Goal: Task Accomplishment & Management: Manage account settings

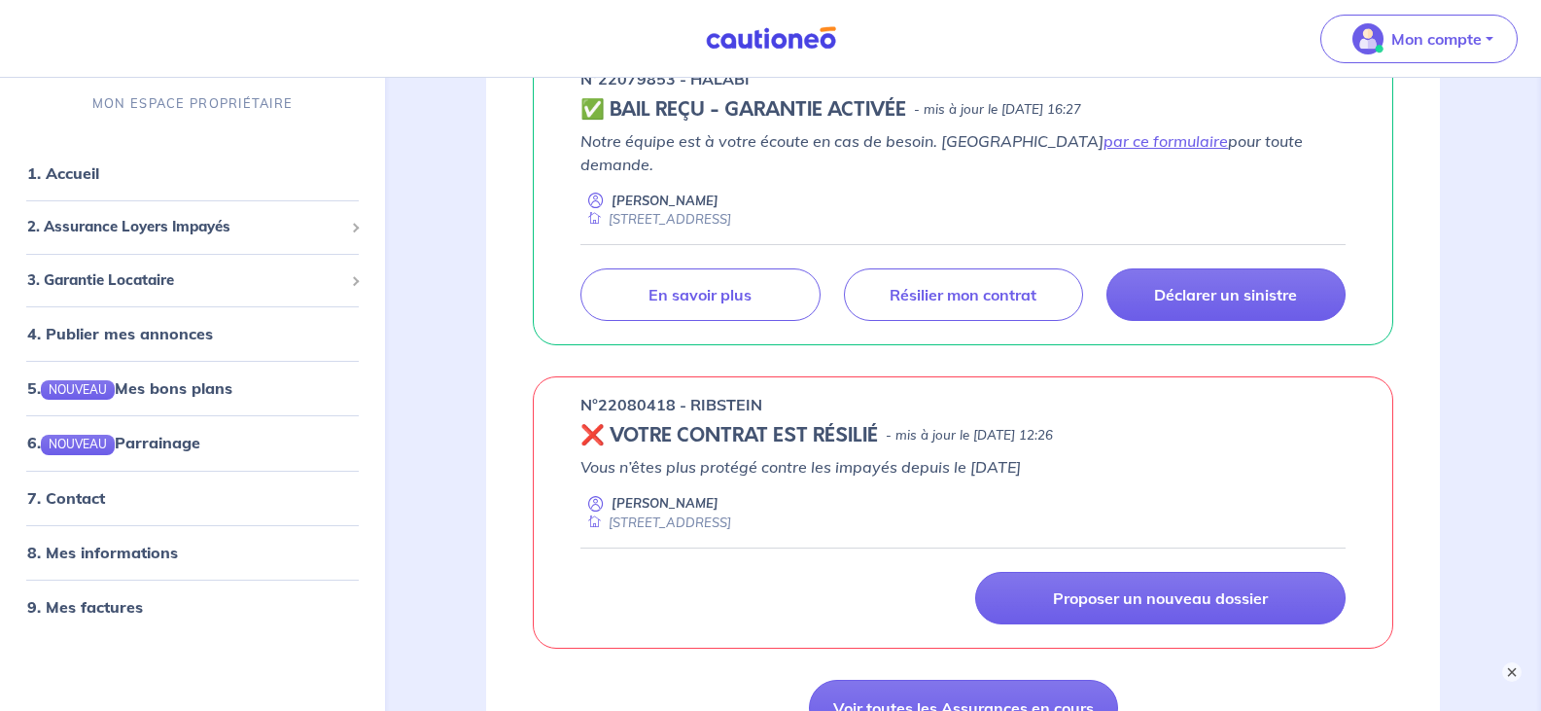
scroll to position [389, 0]
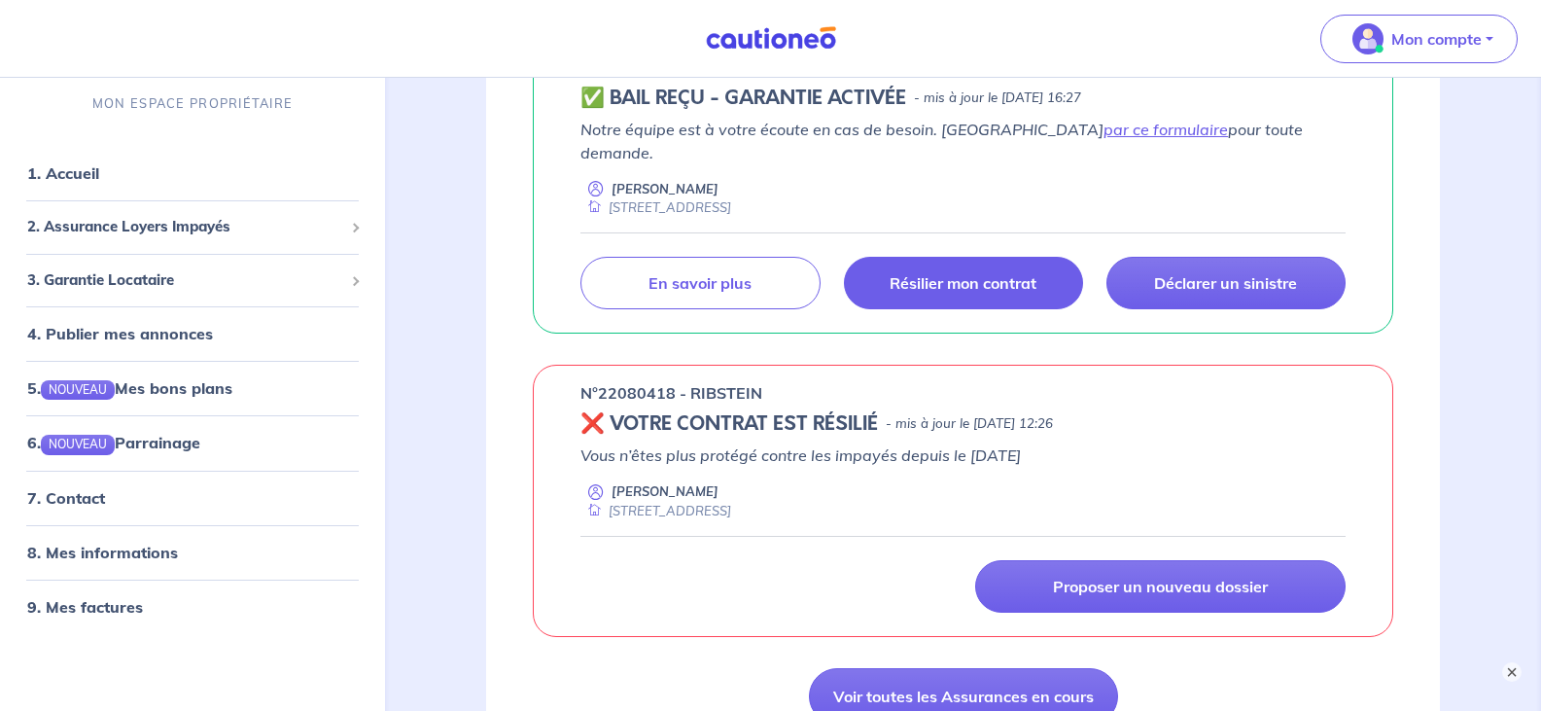
click at [902, 273] on p "Résilier mon contrat" at bounding box center [963, 282] width 147 height 19
click at [890, 273] on p "Résilier mon contrat" at bounding box center [963, 282] width 147 height 19
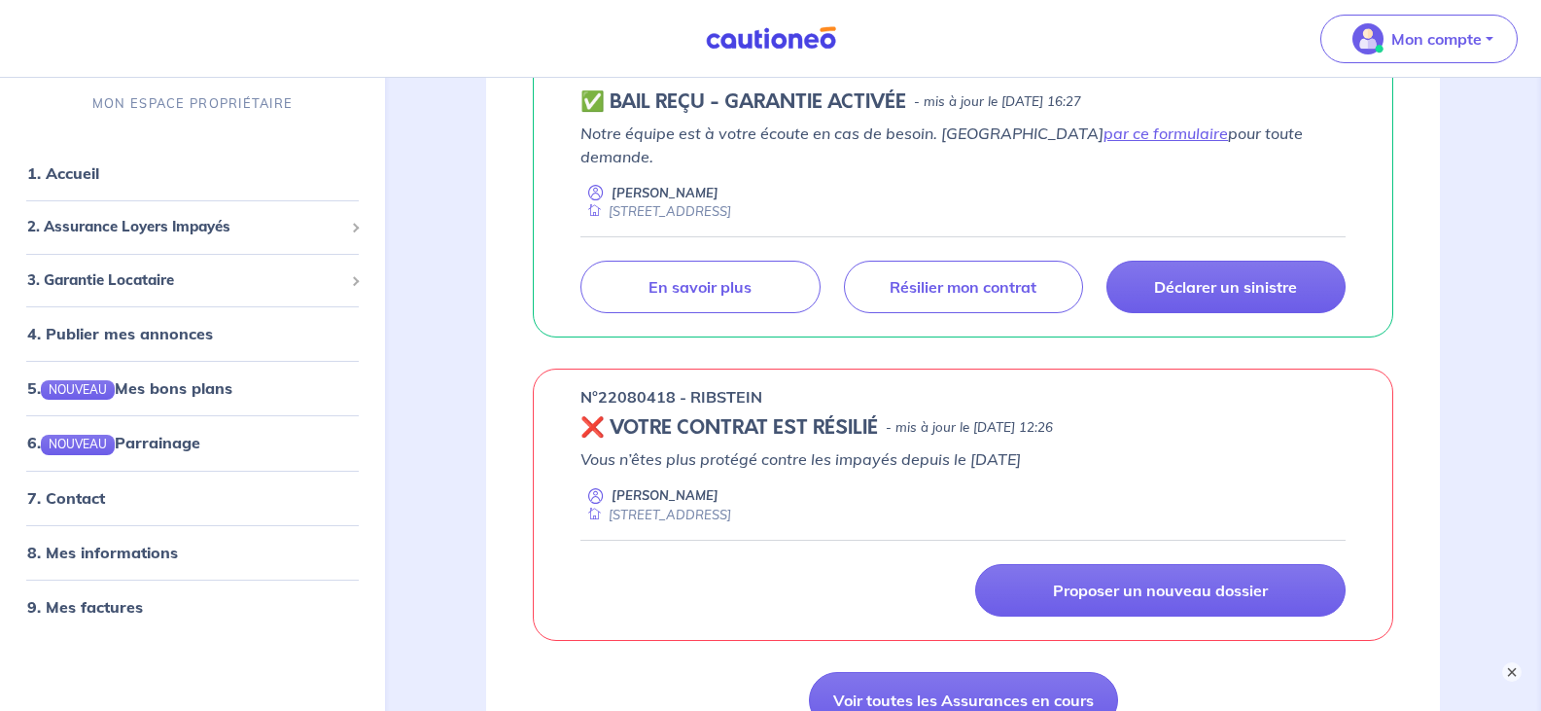
scroll to position [292, 0]
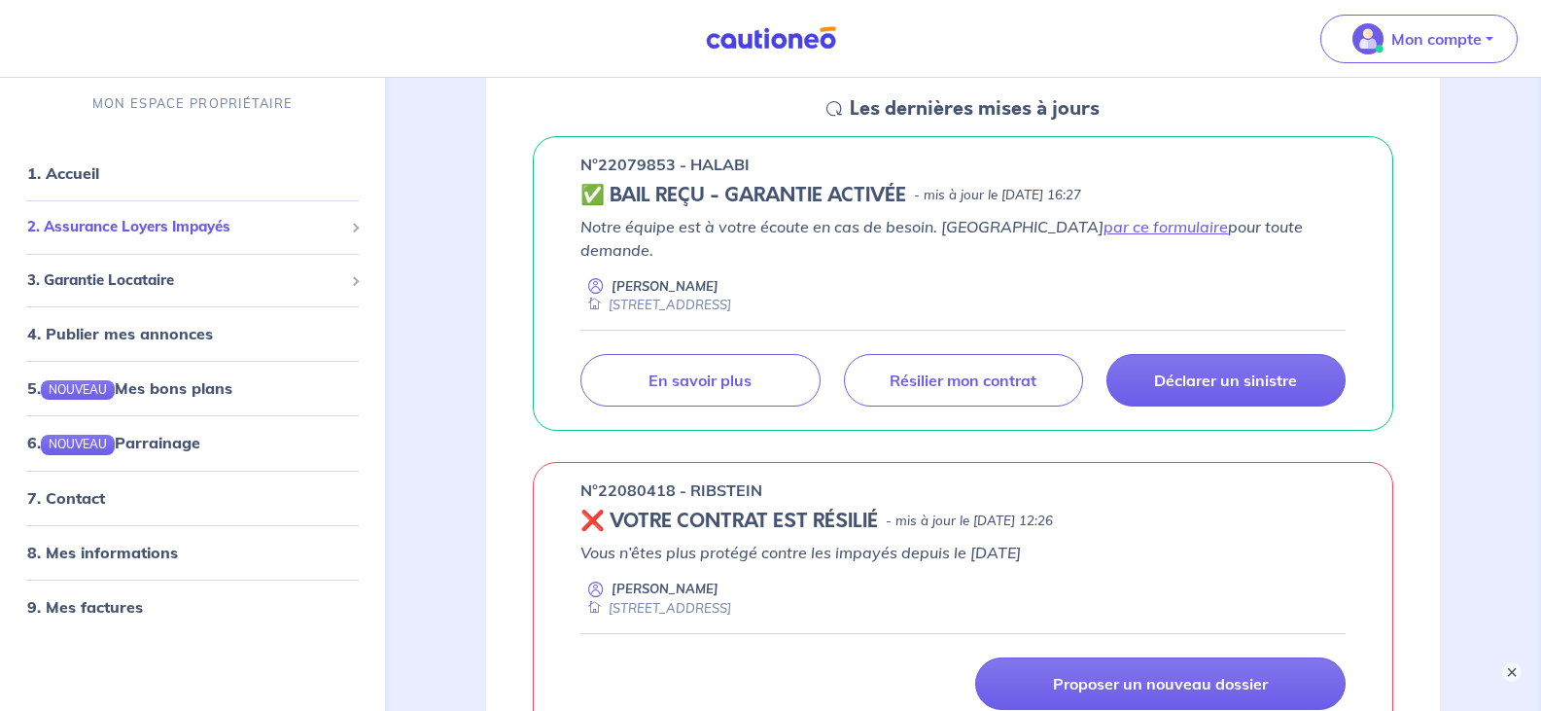
click at [288, 224] on span "2. Assurance Loyers Impayés" at bounding box center [185, 227] width 316 height 22
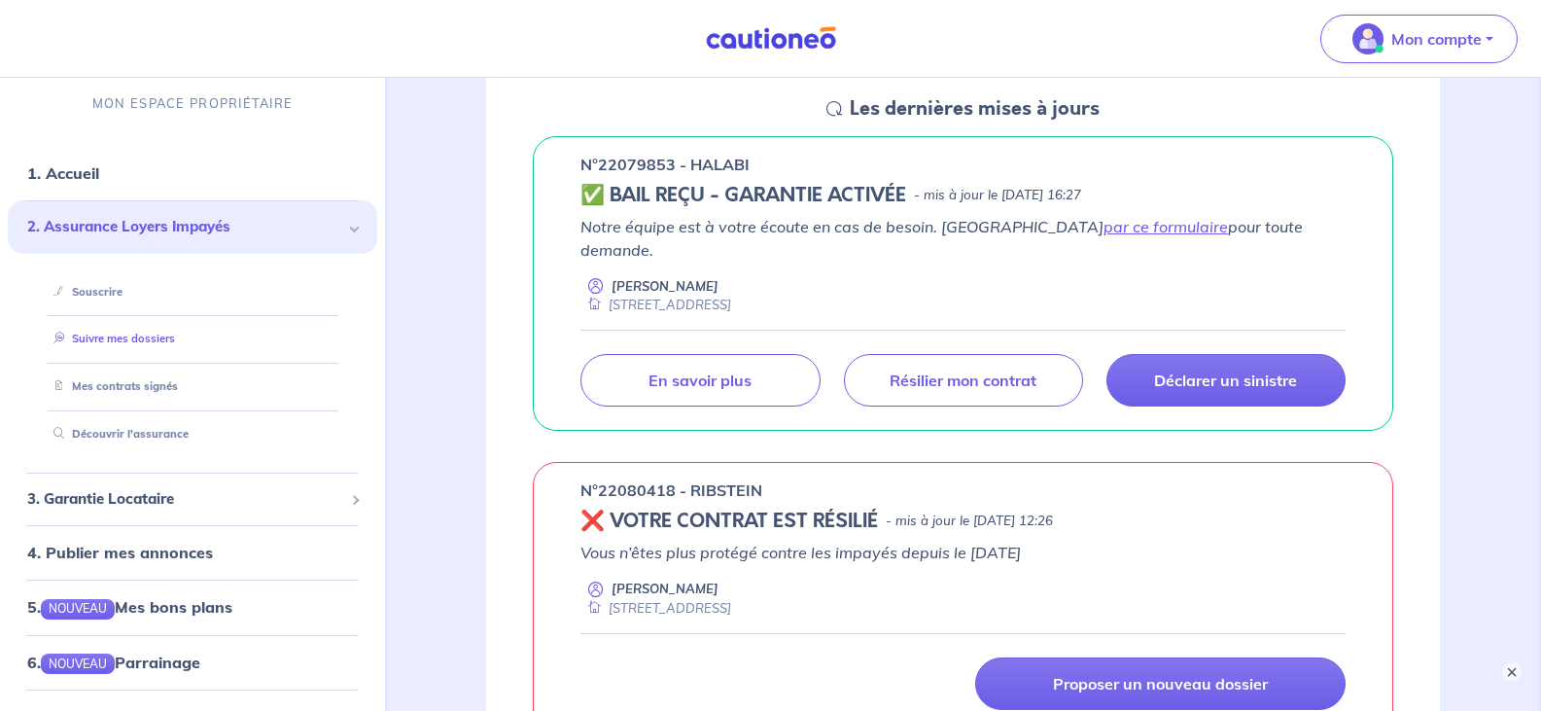
click at [175, 345] on link "Suivre mes dossiers" at bounding box center [110, 339] width 129 height 14
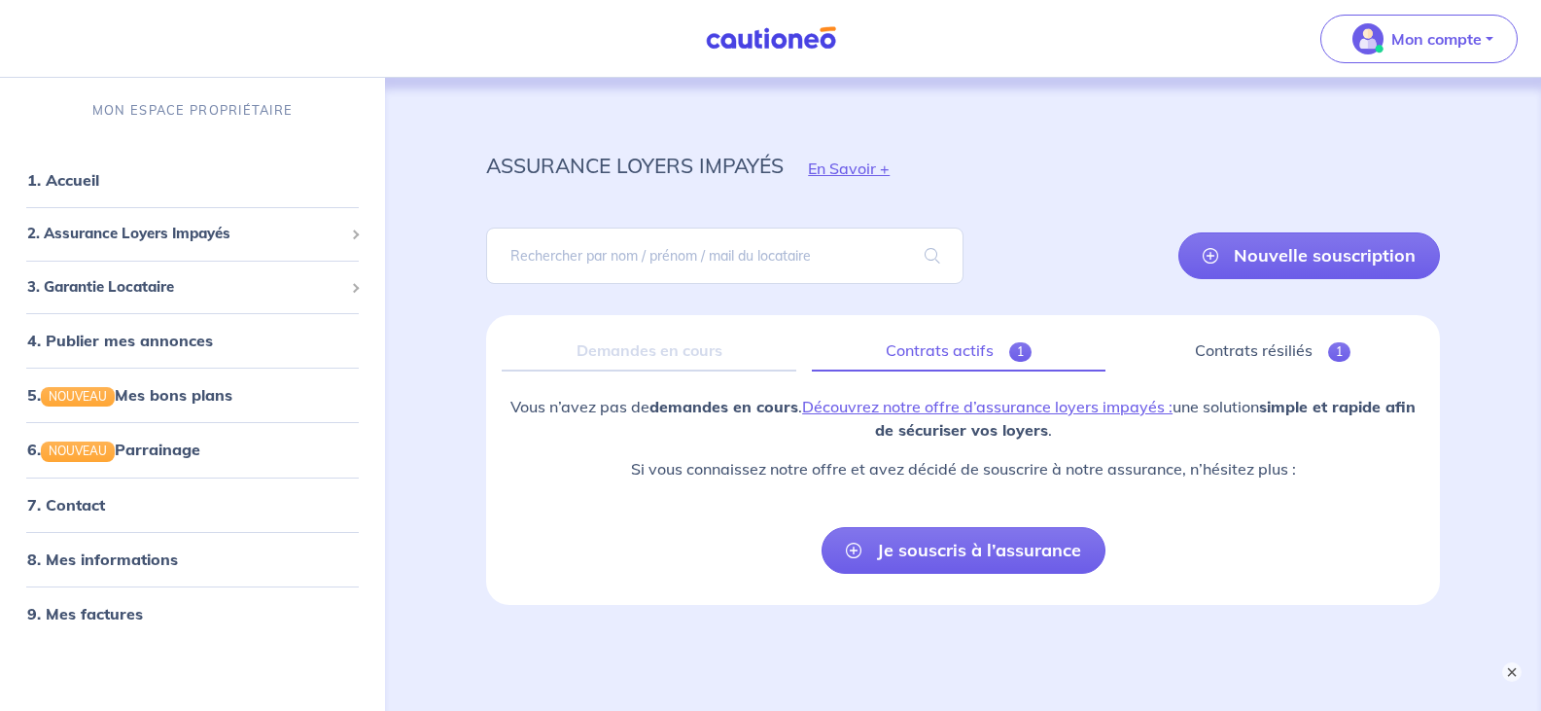
click at [930, 351] on link "Contrats actifs 1" at bounding box center [959, 351] width 294 height 41
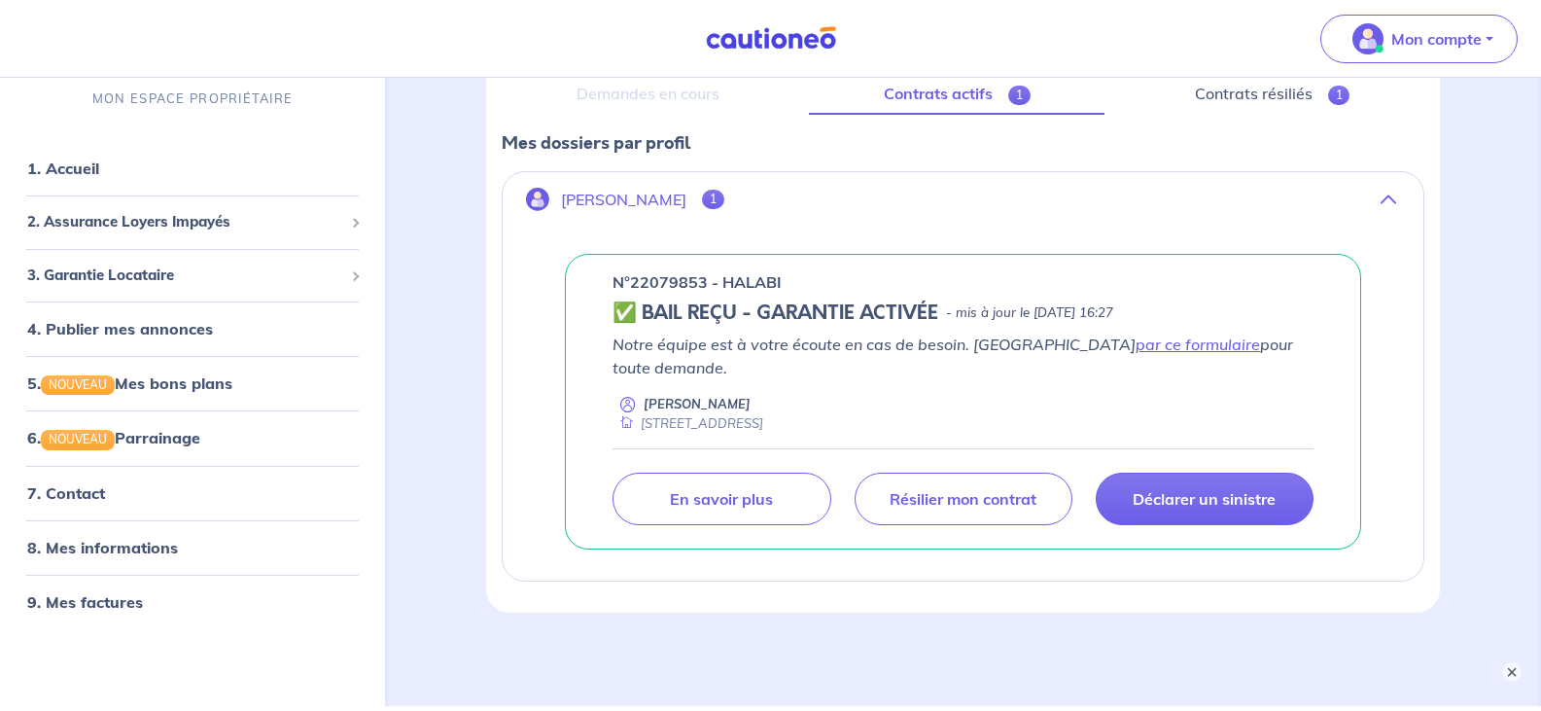
scroll to position [292, 0]
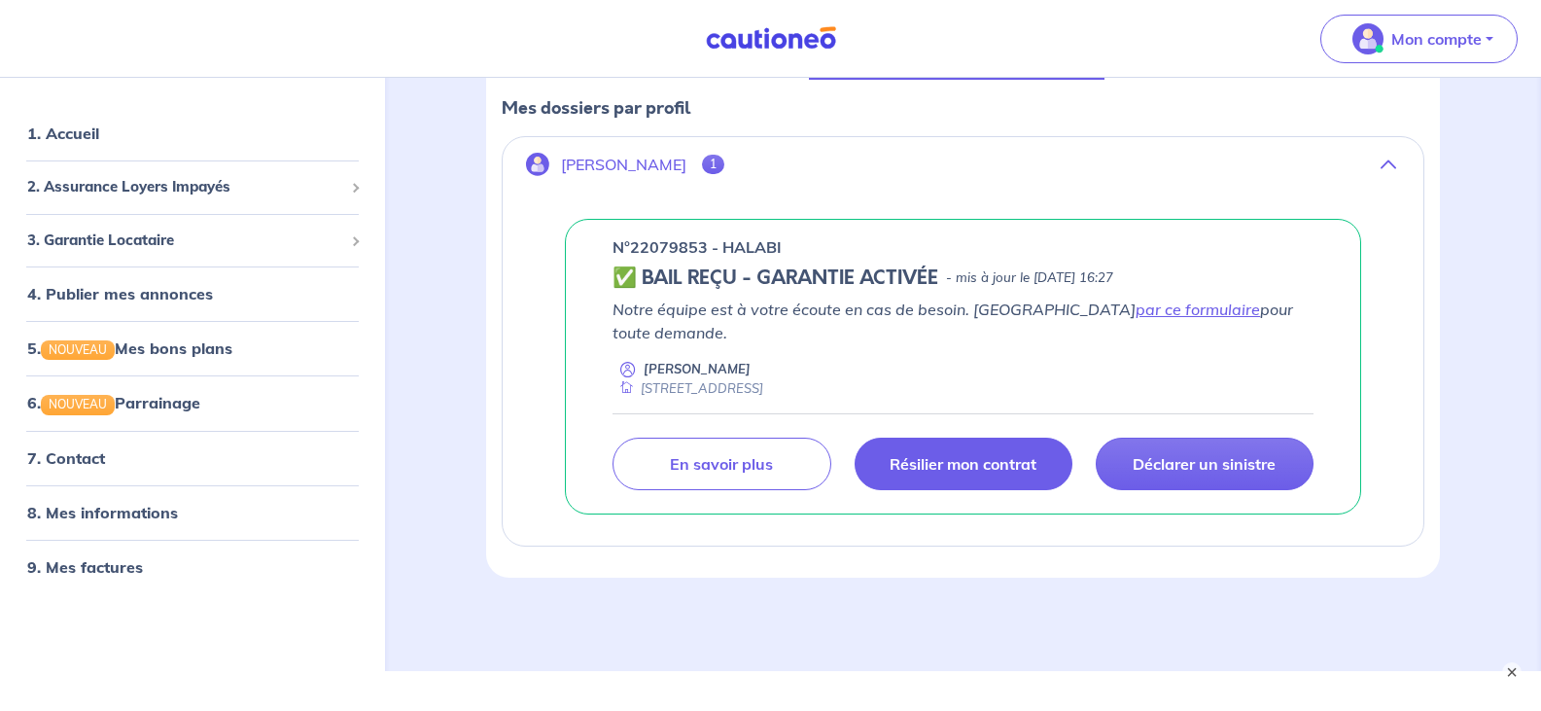
click at [940, 454] on p "Résilier mon contrat" at bounding box center [963, 463] width 147 height 19
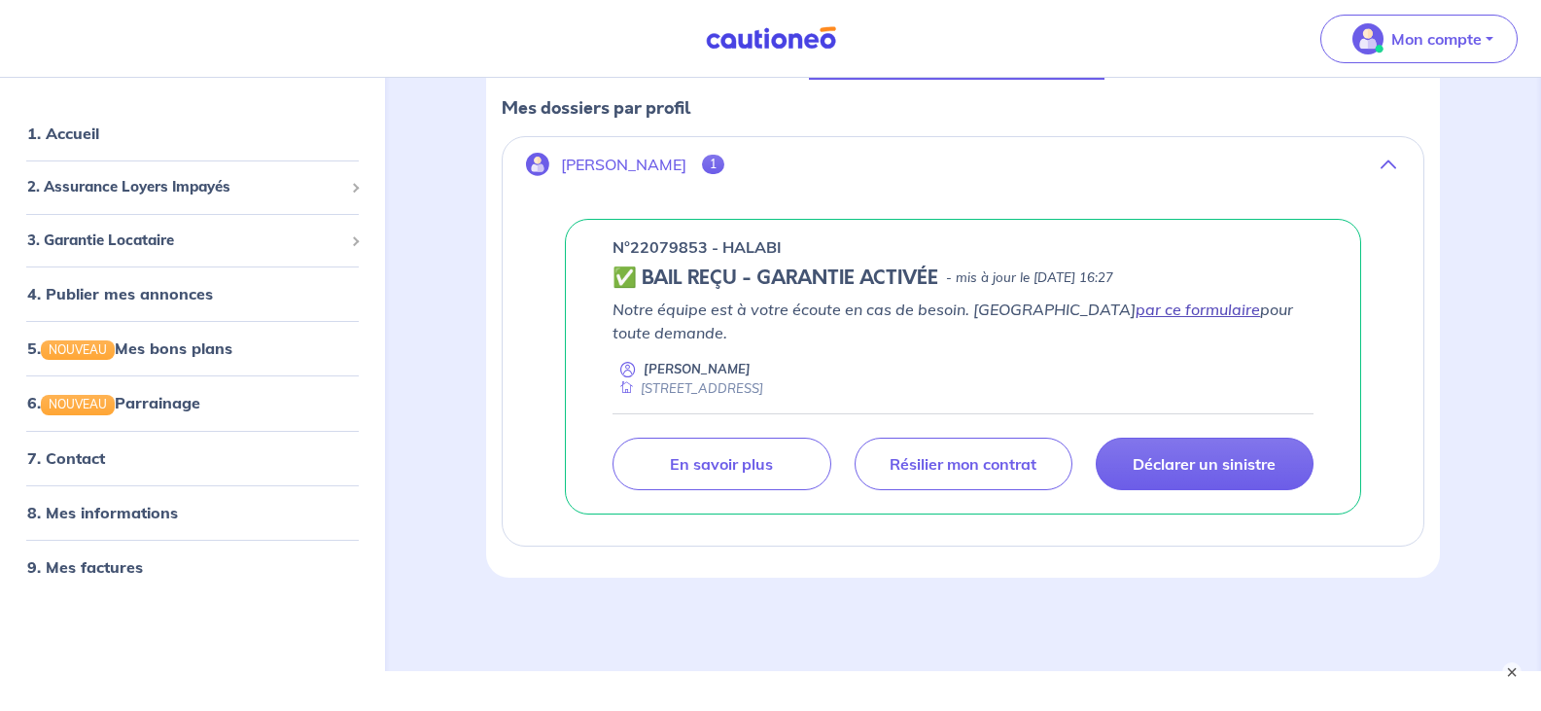
click at [1136, 311] on link "par ce formulaire" at bounding box center [1198, 308] width 124 height 19
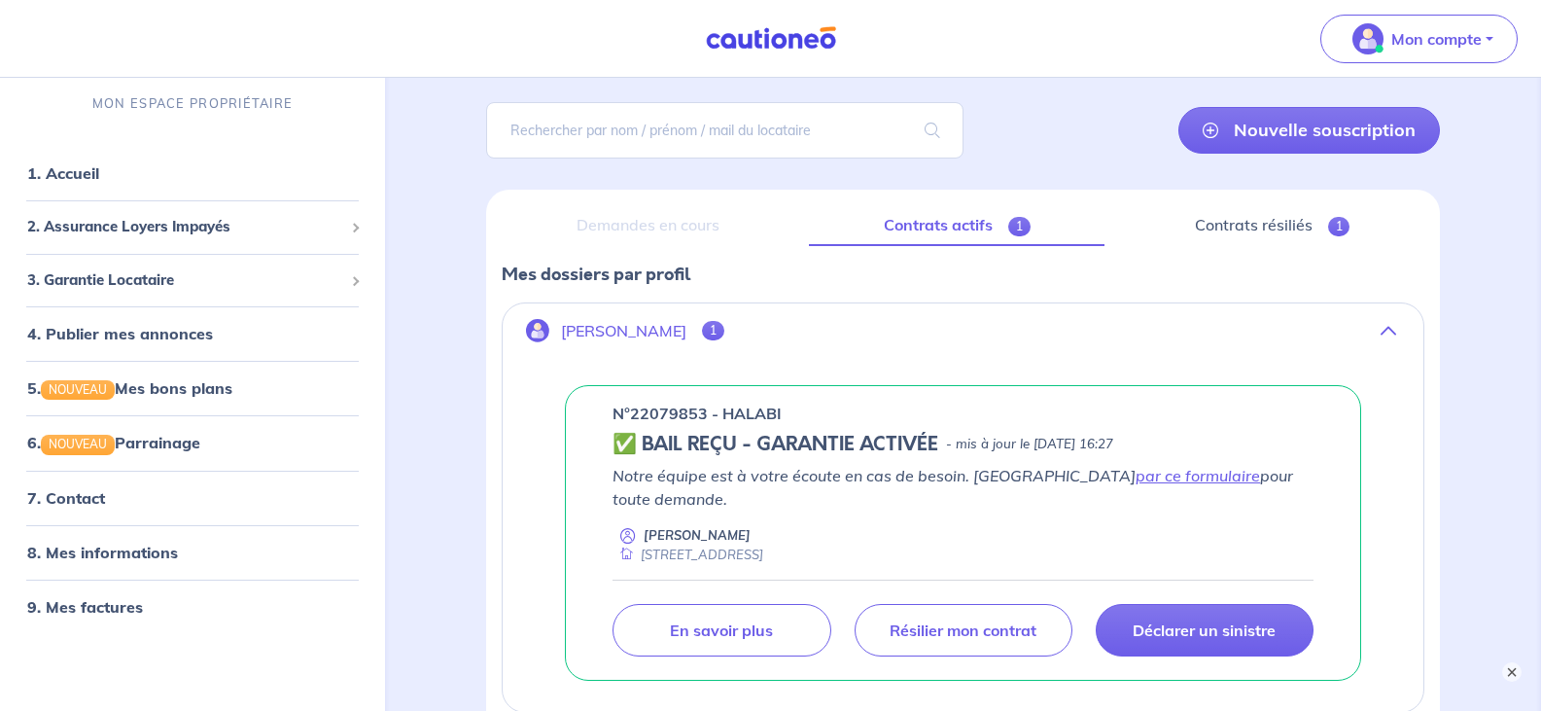
scroll to position [97, 0]
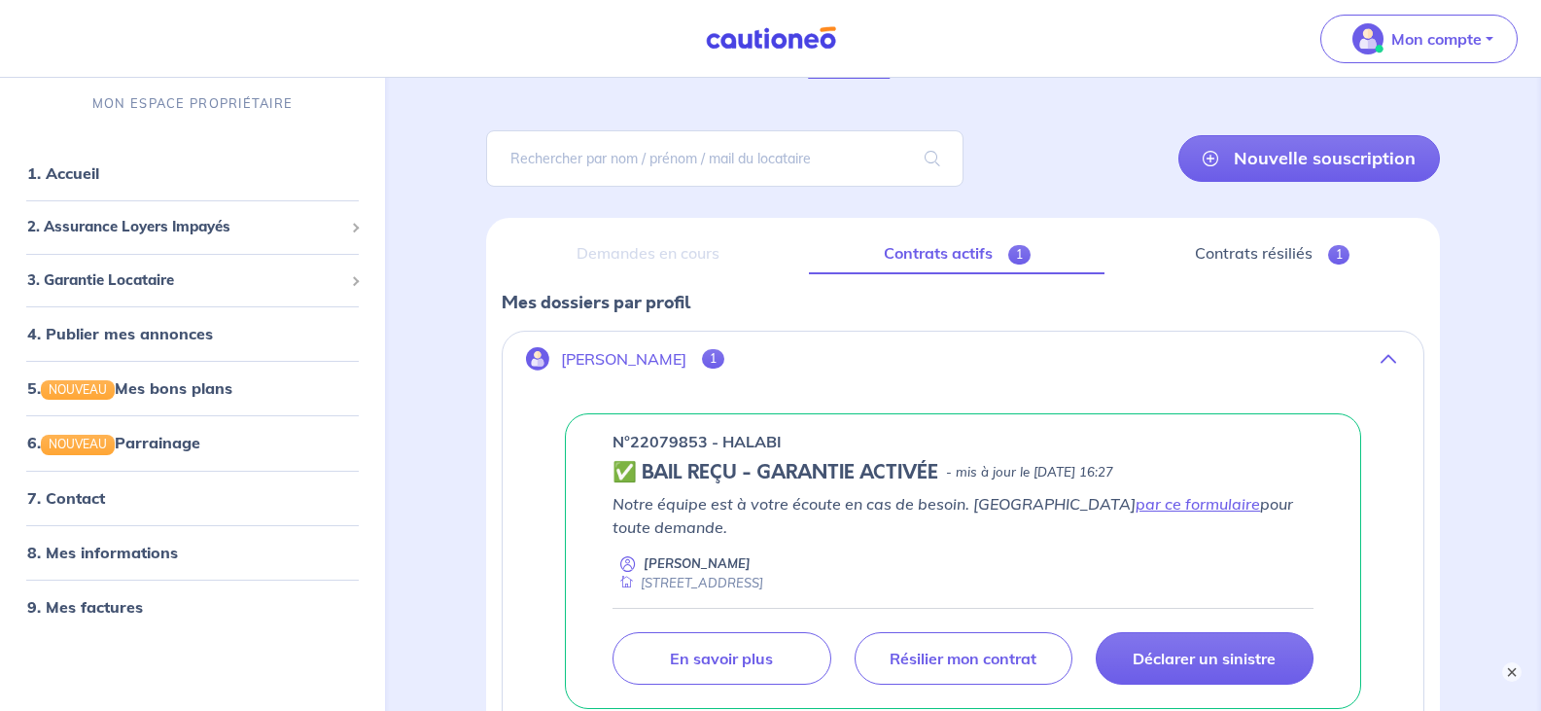
click at [939, 254] on link "Contrats actifs 1" at bounding box center [957, 253] width 296 height 41
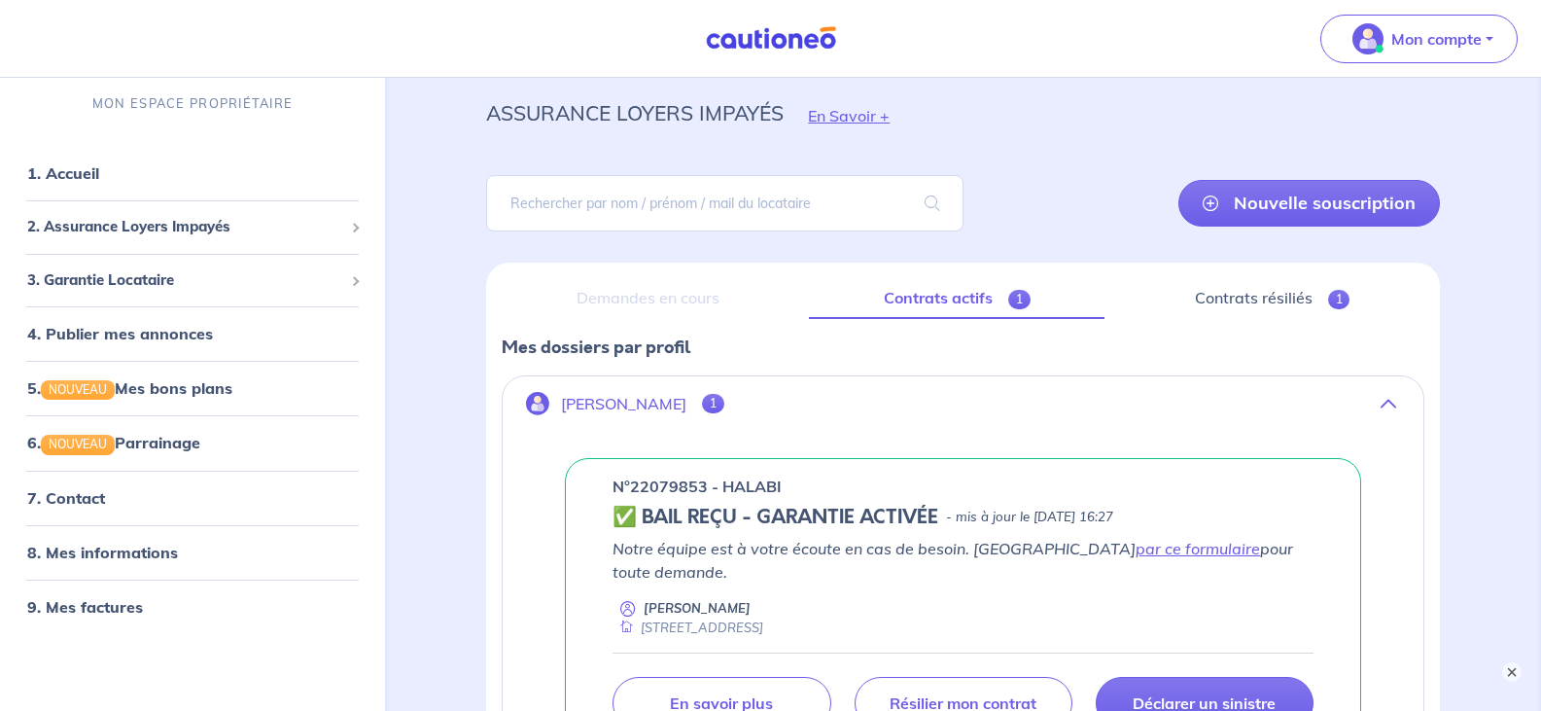
scroll to position [0, 0]
